Goal: Information Seeking & Learning: Find specific fact

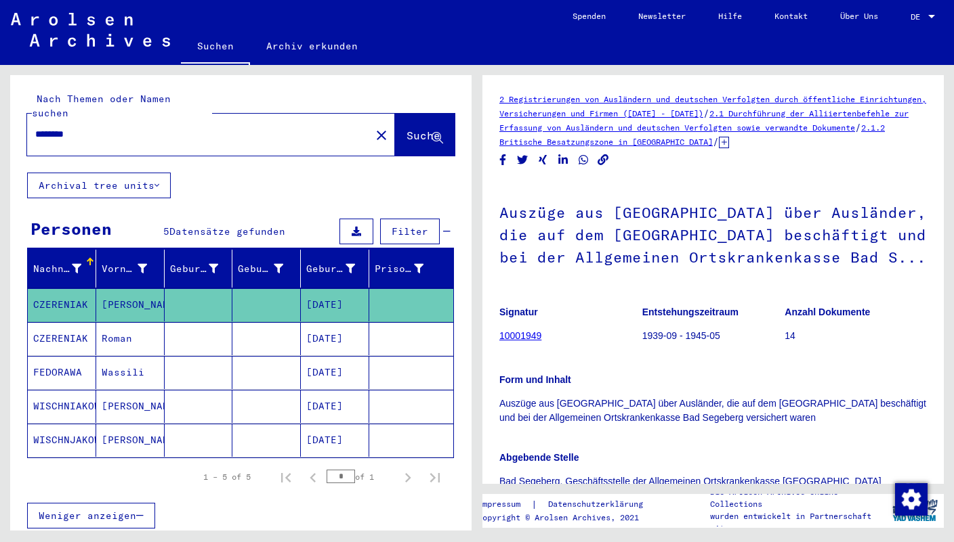
scroll to position [30, 0]
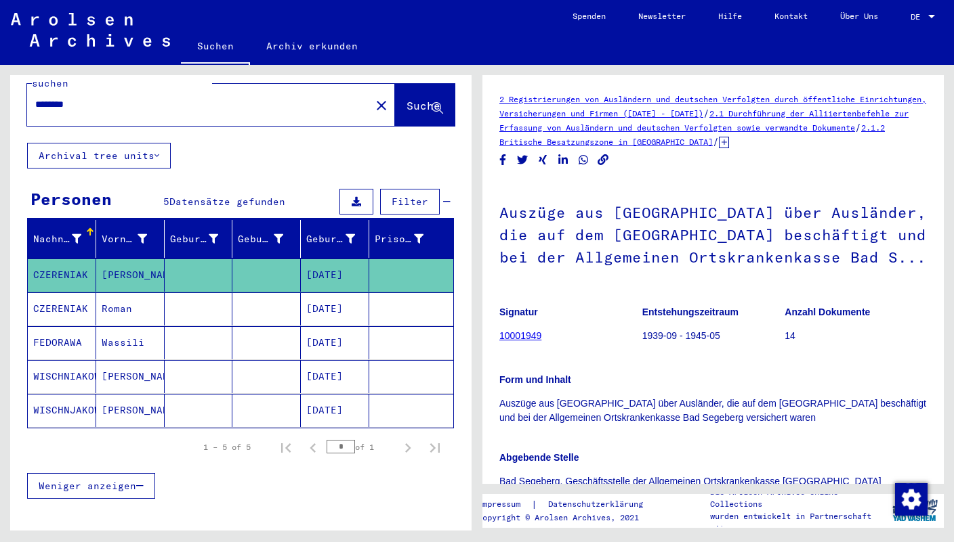
drag, startPoint x: 83, startPoint y: 86, endPoint x: 22, endPoint y: 86, distance: 61.6
click at [35, 98] on input "********" at bounding box center [198, 105] width 327 height 14
paste input "*******"
type input "**********"
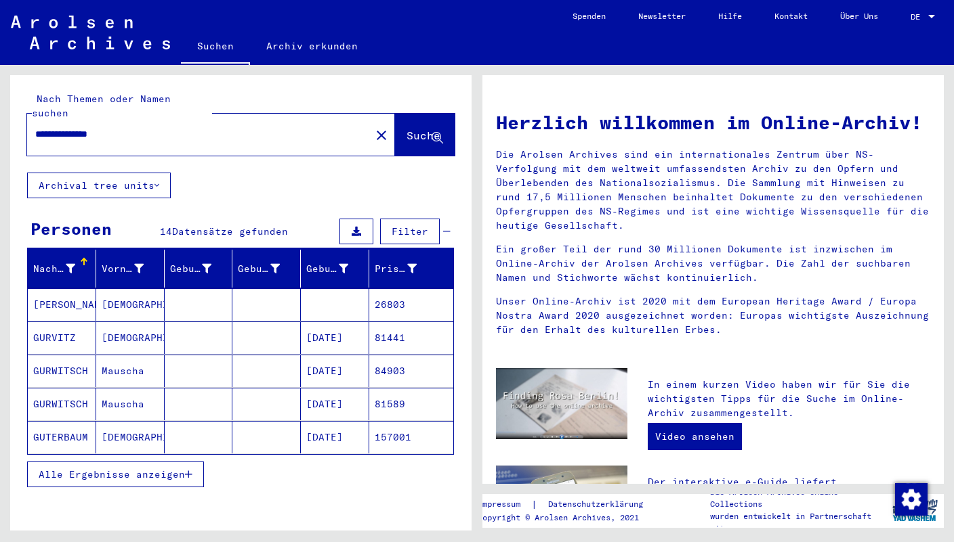
scroll to position [37, 0]
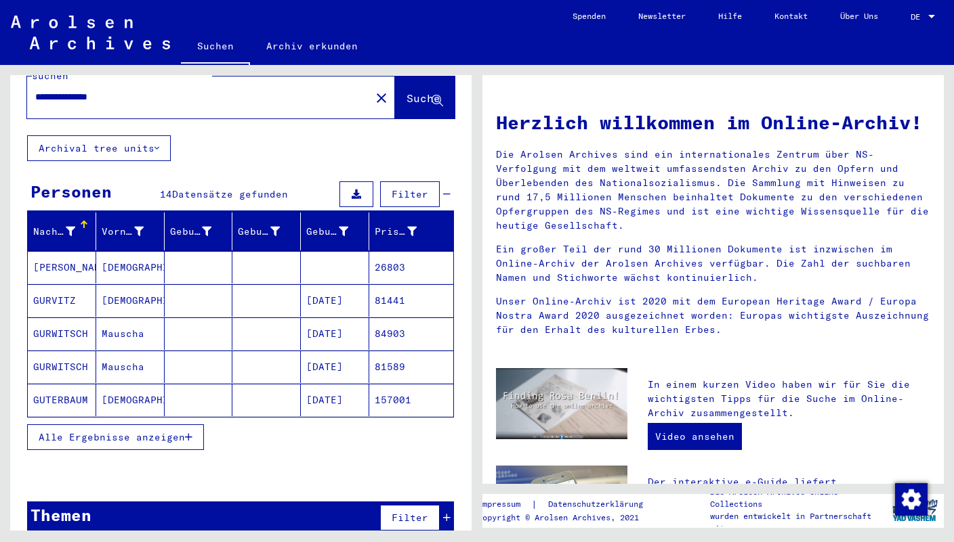
click at [193, 425] on button "Alle Ergebnisse anzeigen" at bounding box center [115, 438] width 177 height 26
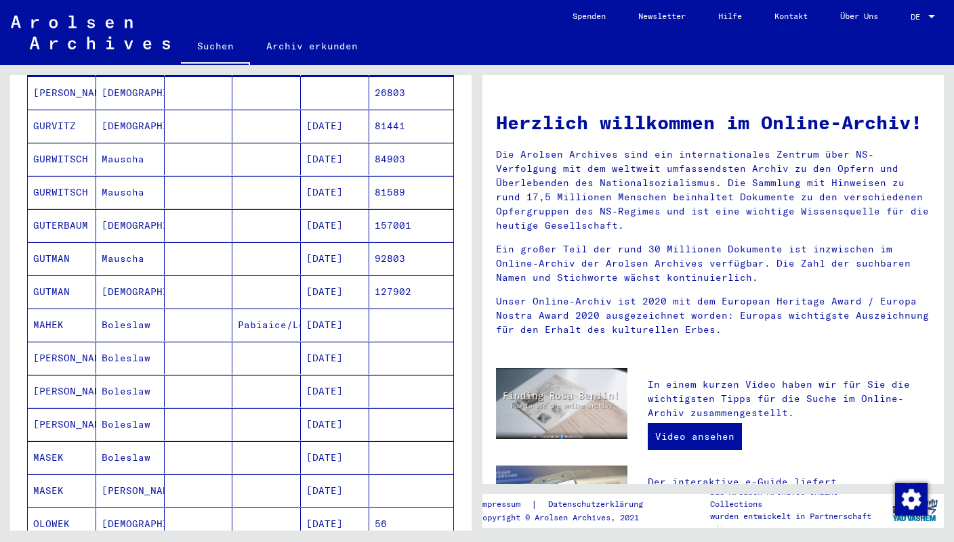
scroll to position [303, 0]
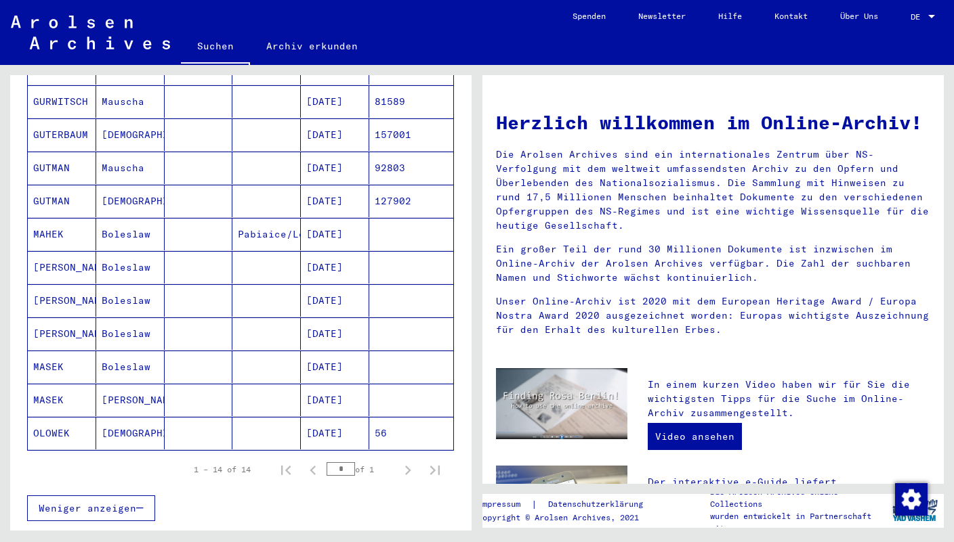
click at [133, 351] on mat-cell "Boleslaw" at bounding box center [130, 367] width 68 height 33
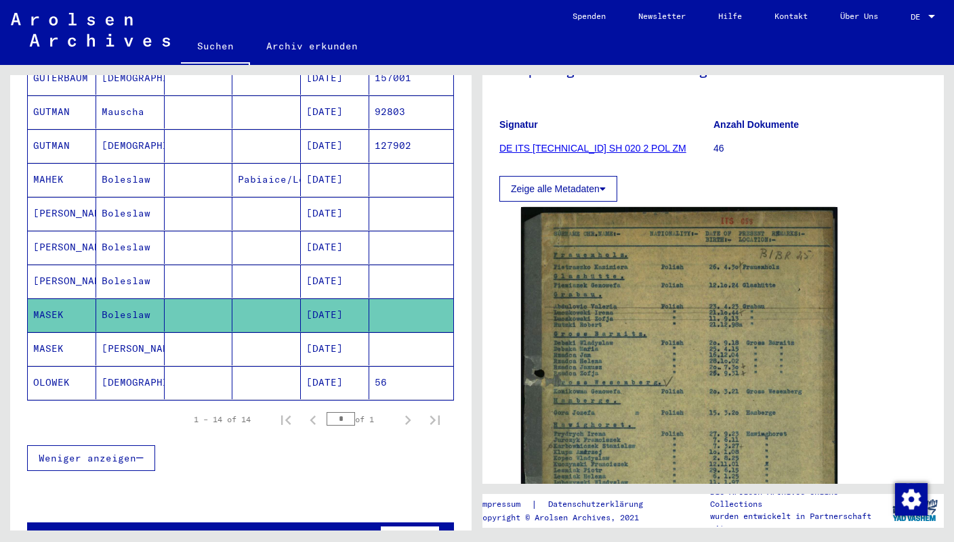
scroll to position [203, 0]
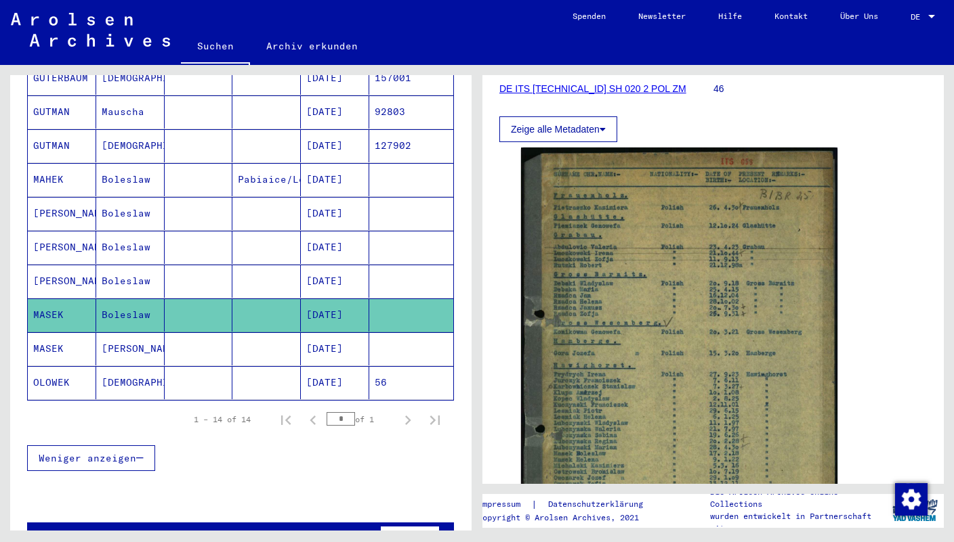
click at [656, 339] on img at bounding box center [679, 374] width 316 height 452
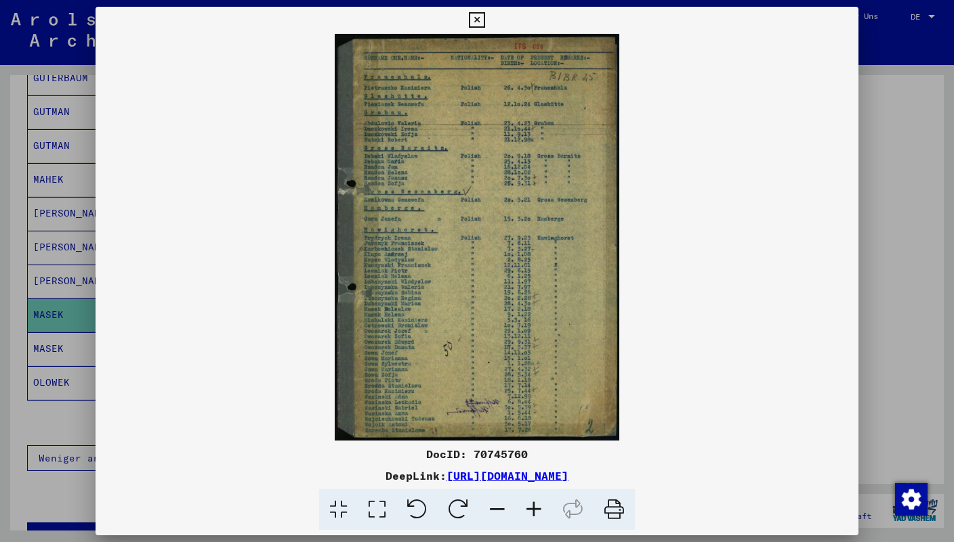
click at [493, 456] on div "DocID: 70745760" at bounding box center [476, 454] width 763 height 16
copy div "70745760"
click at [612, 509] on icon at bounding box center [613, 510] width 41 height 41
click at [68, 335] on div at bounding box center [477, 271] width 954 height 542
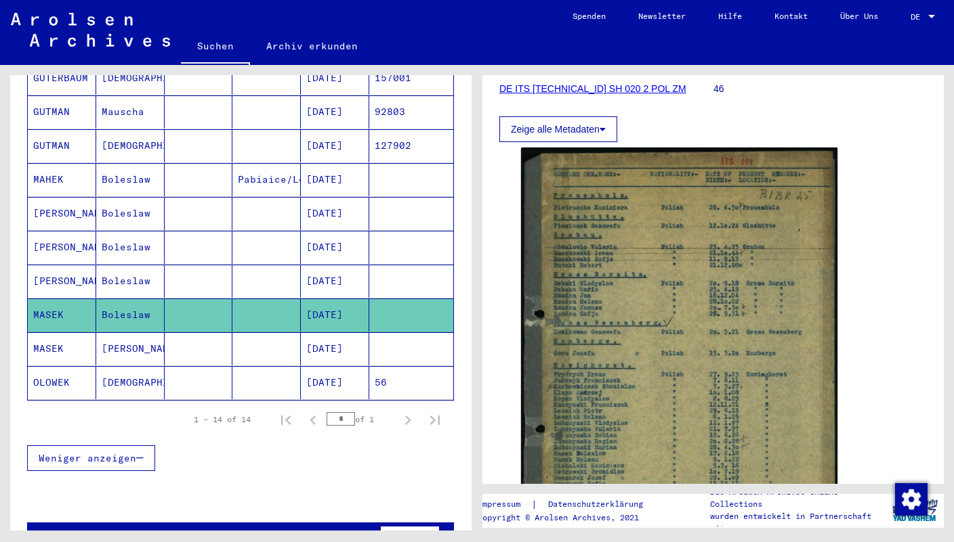
click at [69, 333] on mat-cell "MASEK" at bounding box center [62, 349] width 68 height 33
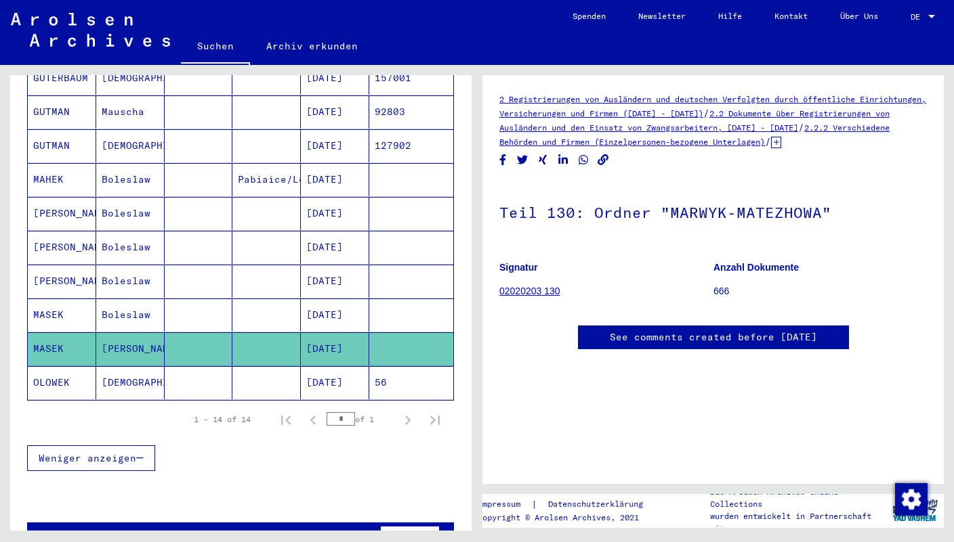
scroll to position [363, 0]
click at [781, 143] on icon at bounding box center [776, 143] width 10 height 12
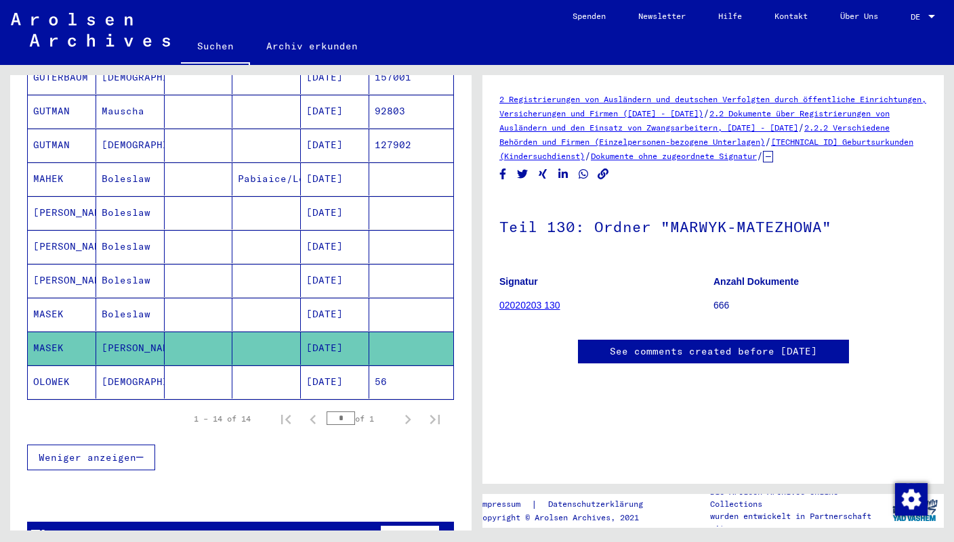
click at [700, 158] on link "[TECHNICAL_ID] Geburtsurkunden (Kindersuchdienst)" at bounding box center [706, 149] width 414 height 24
